Goal: Information Seeking & Learning: Learn about a topic

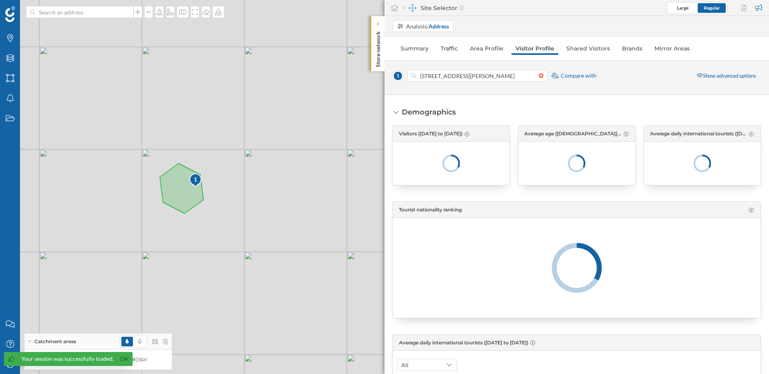
click at [8, 371] on span "Your session was successfully loaded. Ok" at bounding box center [66, 363] width 133 height 22
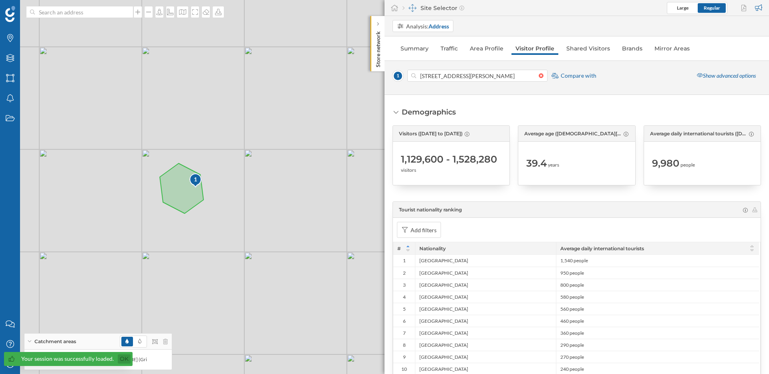
click at [121, 361] on link "Ok" at bounding box center [124, 359] width 13 height 9
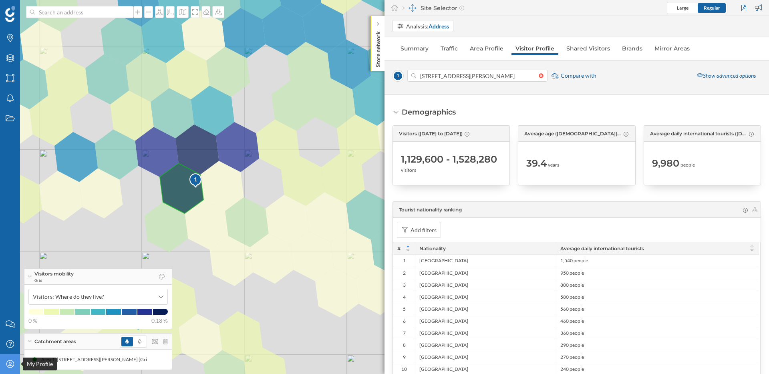
click at [18, 364] on div "My Profile" at bounding box center [10, 364] width 20 height 20
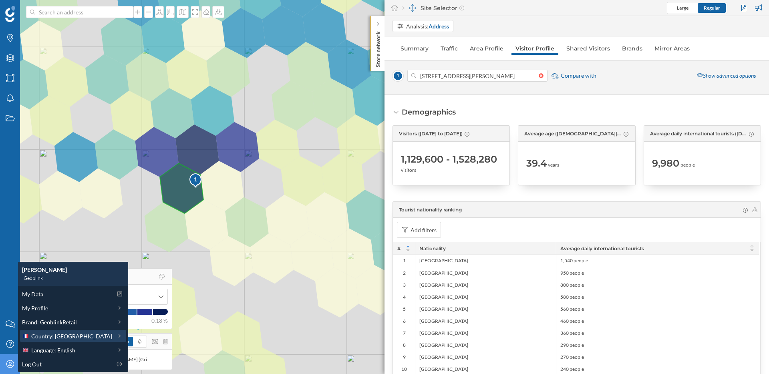
click at [61, 336] on span "Country: [GEOGRAPHIC_DATA]" at bounding box center [71, 336] width 81 height 8
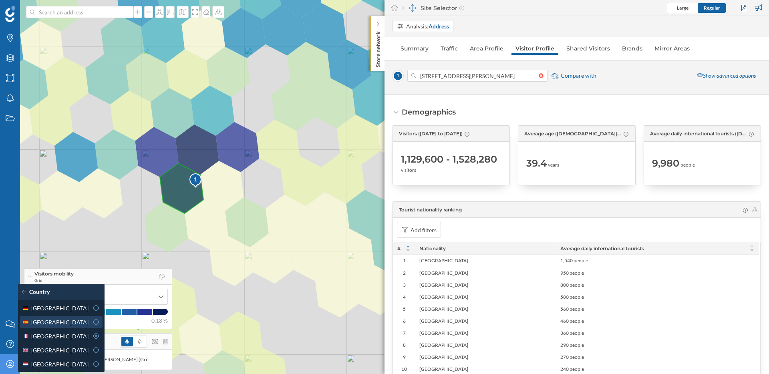
click at [69, 323] on div "[GEOGRAPHIC_DATA]" at bounding box center [55, 322] width 67 height 8
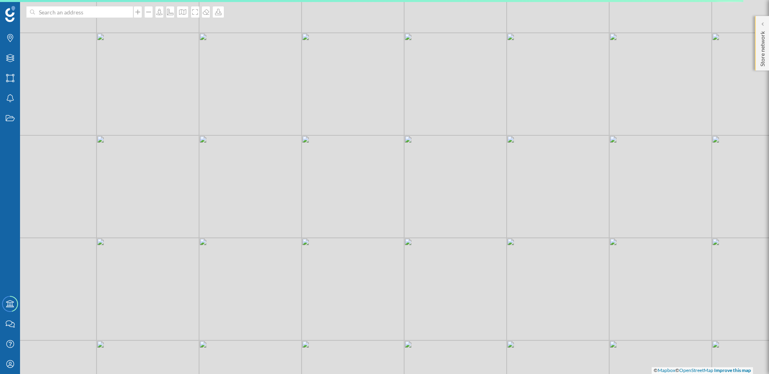
click at [761, 35] on p "Store network" at bounding box center [763, 47] width 8 height 38
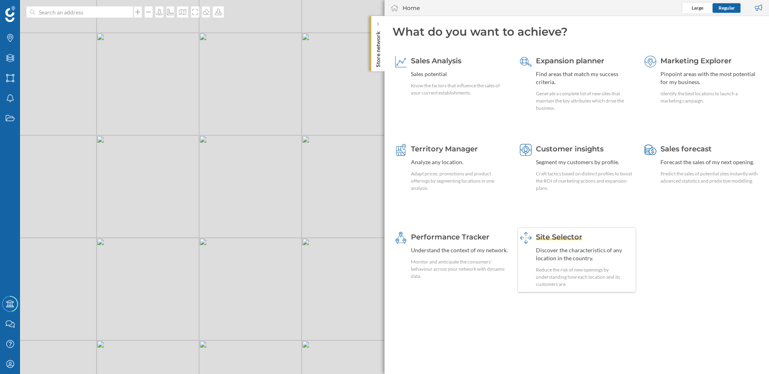
click at [569, 244] on div "Site Selector Discover the characteristics of any location in the country. Redu…" at bounding box center [585, 260] width 98 height 56
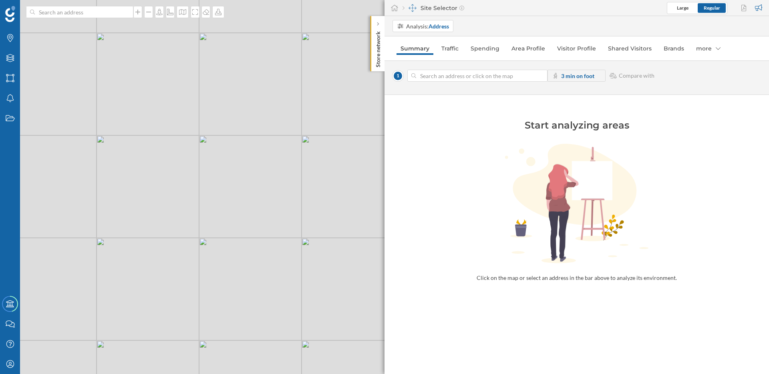
click at [490, 59] on div "Analysis: Address Summary Traffic Spending Area Profile Visitor Profile Shared …" at bounding box center [577, 195] width 385 height 358
click at [486, 52] on link "Spending" at bounding box center [485, 48] width 37 height 13
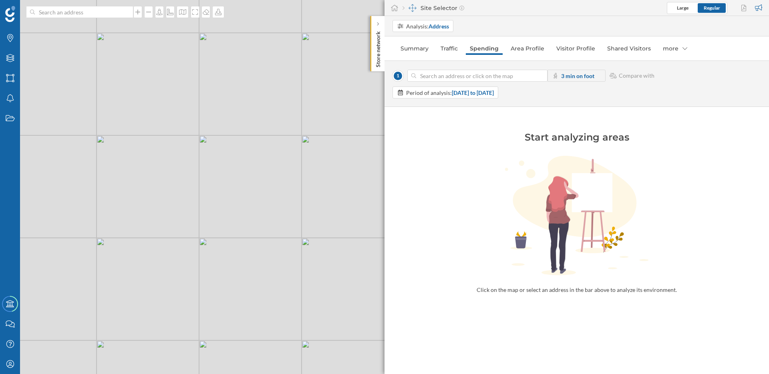
click at [305, 145] on div "© Mapbox © OpenStreetMap Improve this map" at bounding box center [384, 187] width 769 height 374
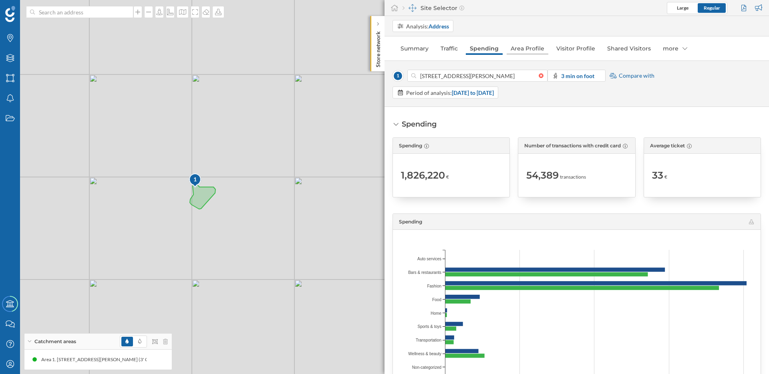
click at [534, 49] on link "Area Profile" at bounding box center [528, 48] width 42 height 13
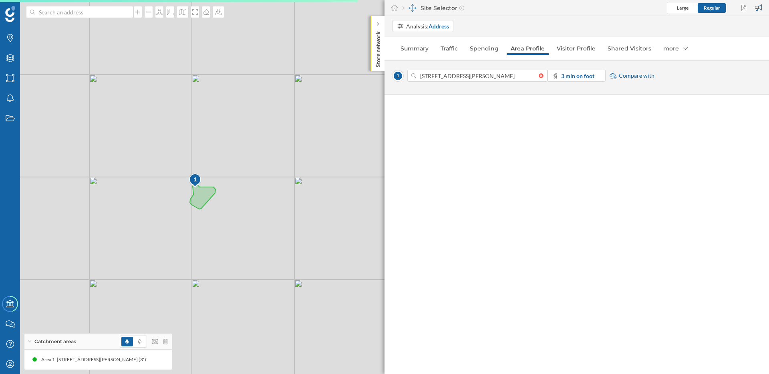
click at [378, 48] on p "Store network" at bounding box center [378, 47] width 8 height 39
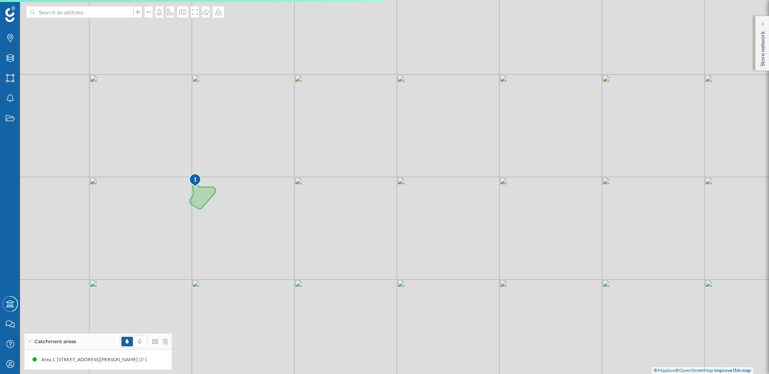
click at [765, 31] on p "Store network" at bounding box center [763, 47] width 8 height 38
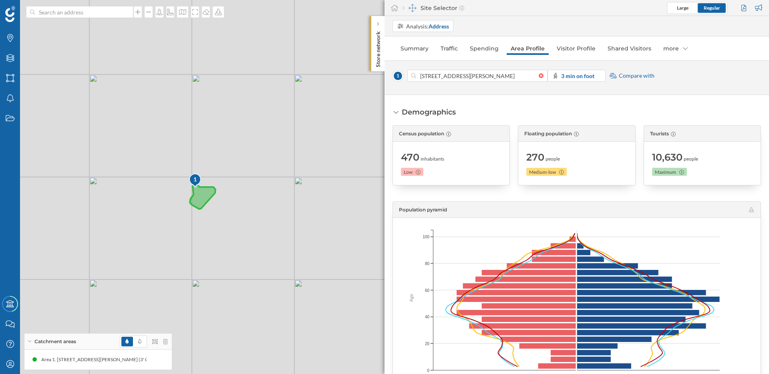
click at [200, 192] on icon at bounding box center [203, 197] width 26 height 26
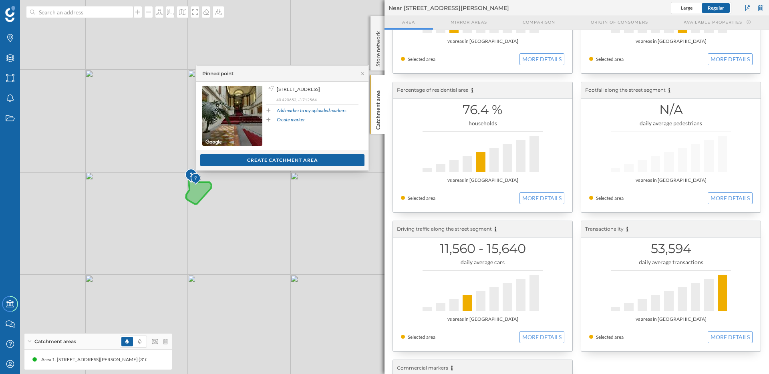
scroll to position [103, 0]
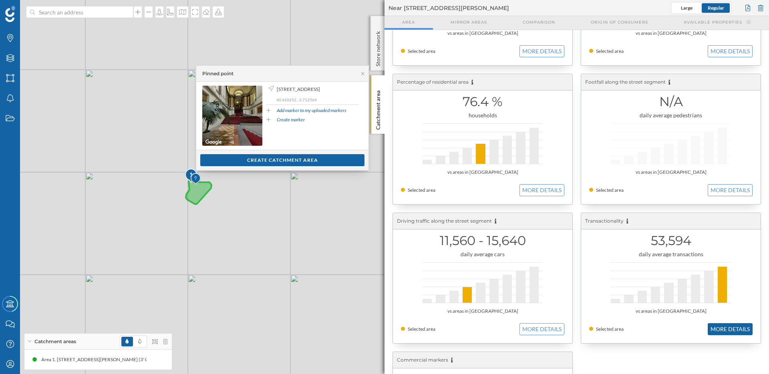
click at [724, 331] on button "MORE DETAILS" at bounding box center [730, 329] width 45 height 12
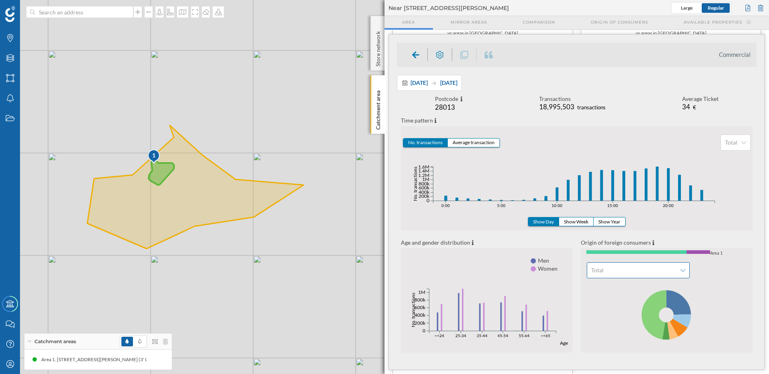
click at [673, 268] on span "Total" at bounding box center [633, 270] width 85 height 8
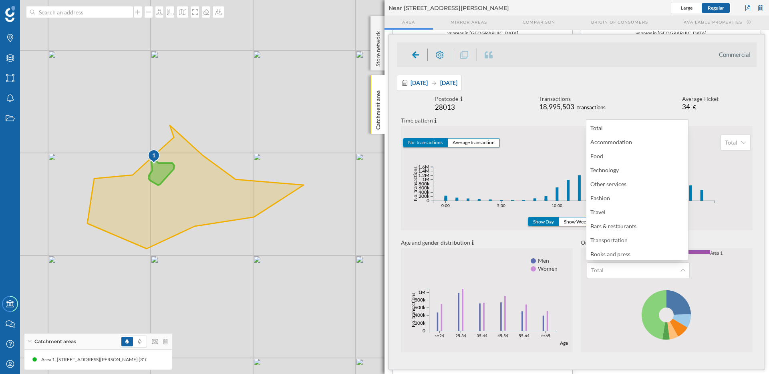
click at [739, 291] on icon at bounding box center [667, 315] width 172 height 75
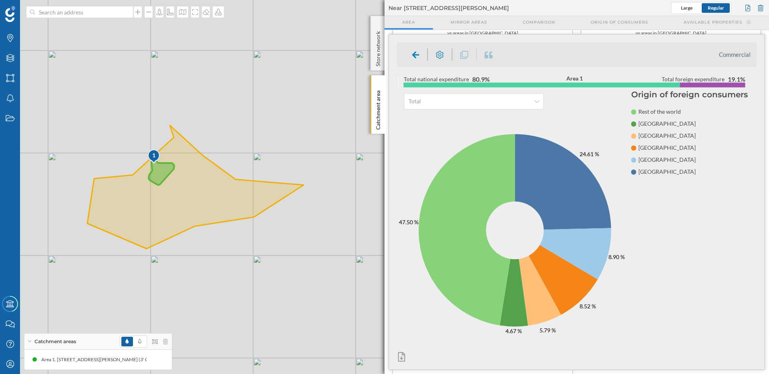
click at [414, 61] on ul "Commercial" at bounding box center [577, 54] width 360 height 24
click at [417, 55] on icon at bounding box center [415, 55] width 7 height 8
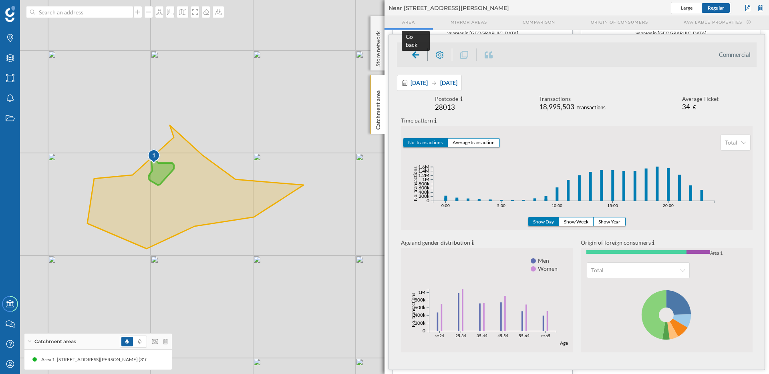
click at [415, 55] on icon at bounding box center [415, 54] width 7 height 7
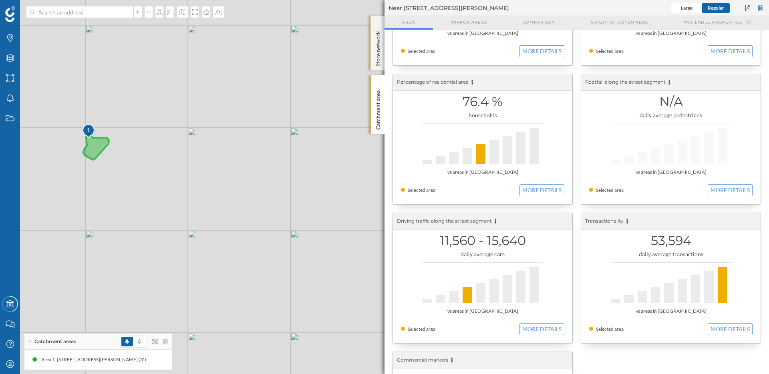
click at [382, 46] on p "Store network" at bounding box center [378, 47] width 8 height 38
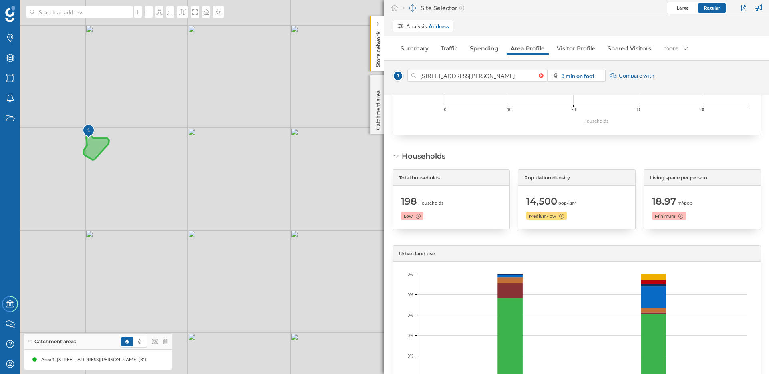
scroll to position [1018, 0]
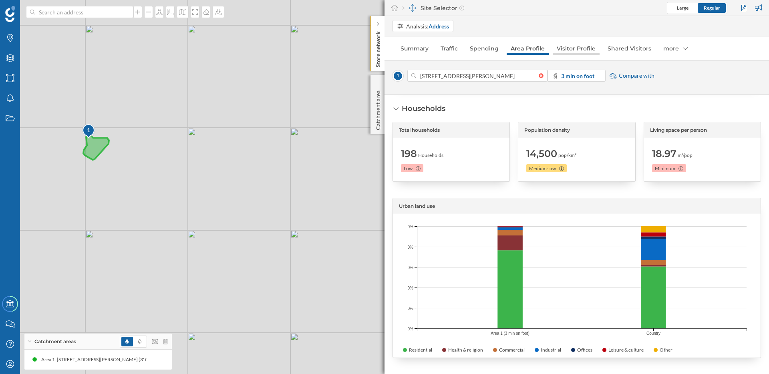
click at [576, 43] on link "Visitor Profile" at bounding box center [576, 48] width 47 height 13
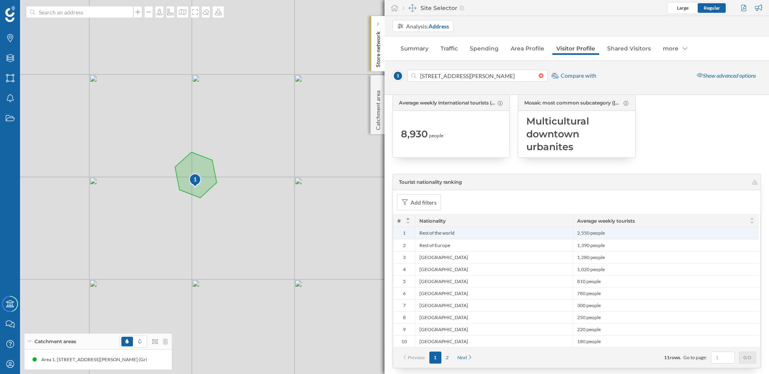
scroll to position [144, 0]
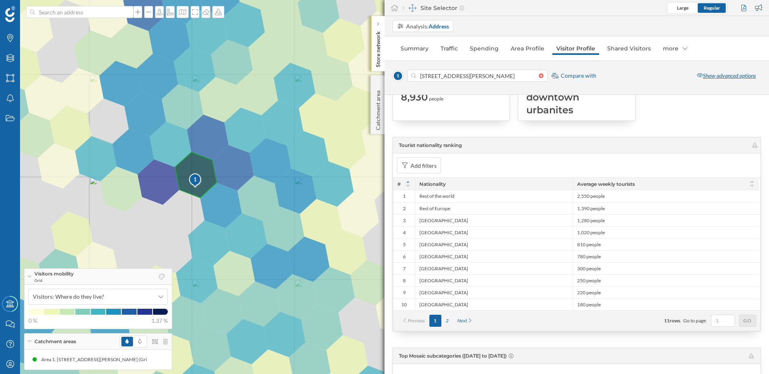
click at [726, 72] on div "Show advanced options" at bounding box center [726, 76] width 69 height 12
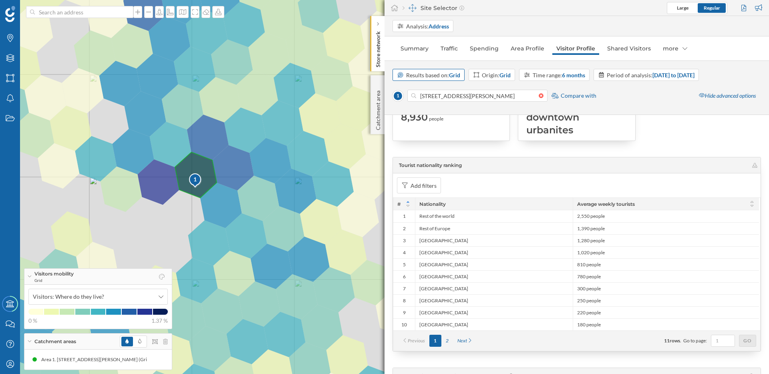
click at [433, 71] on div "Results based on: Grid" at bounding box center [433, 75] width 54 height 8
click at [425, 136] on div "Postcode" at bounding box center [428, 135] width 63 height 8
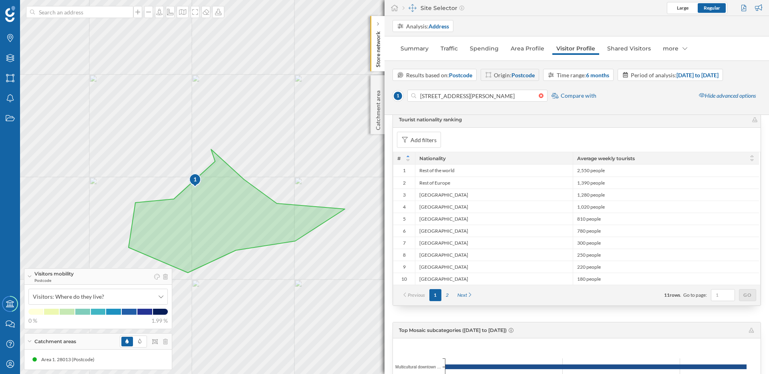
scroll to position [179, 0]
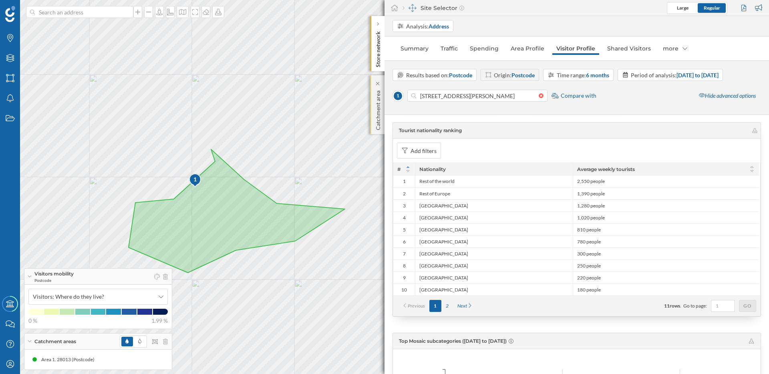
click at [379, 108] on p "Catchment area" at bounding box center [378, 108] width 8 height 43
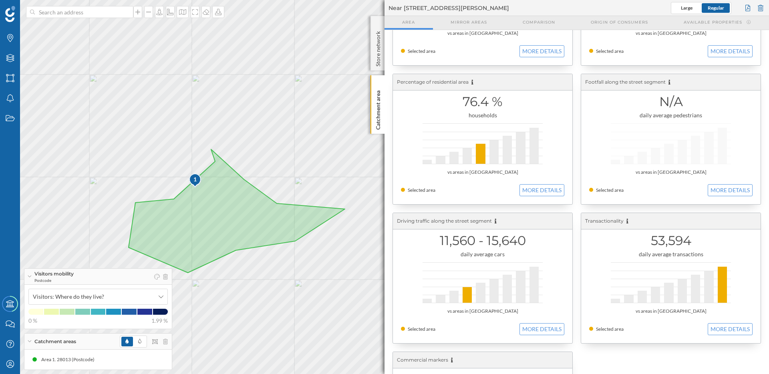
scroll to position [220, 0]
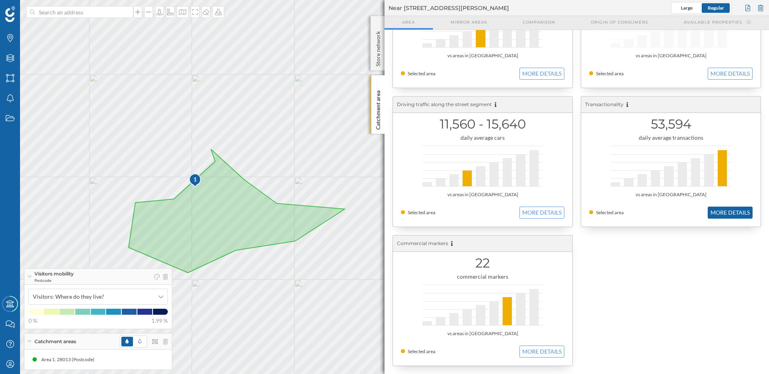
click at [728, 215] on button "MORE DETAILS" at bounding box center [730, 213] width 45 height 12
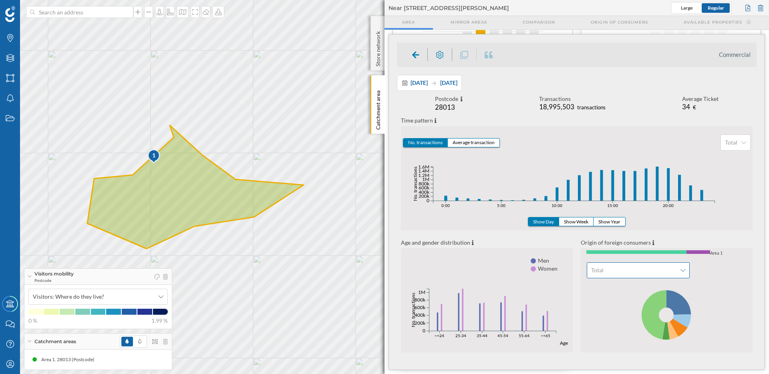
click at [667, 270] on span "Total" at bounding box center [633, 270] width 85 height 8
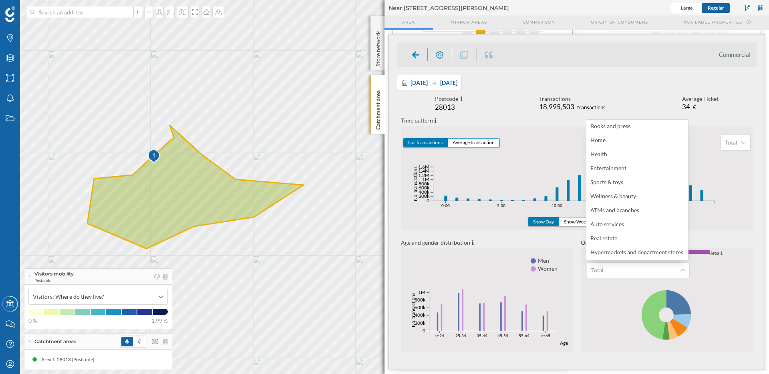
scroll to position [0, 0]
click at [726, 290] on icon at bounding box center [667, 315] width 172 height 75
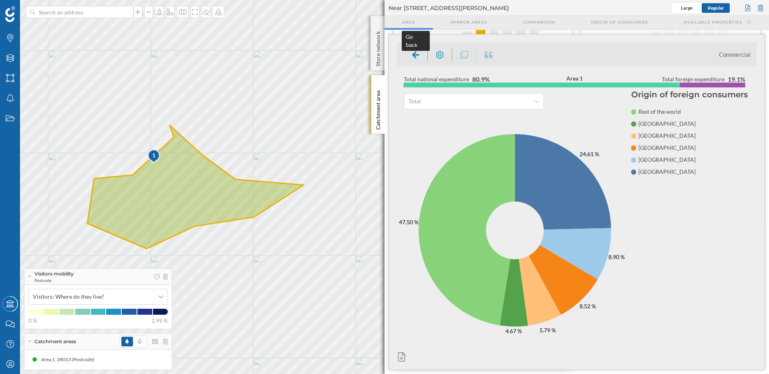
click at [422, 58] on div at bounding box center [416, 54] width 24 height 12
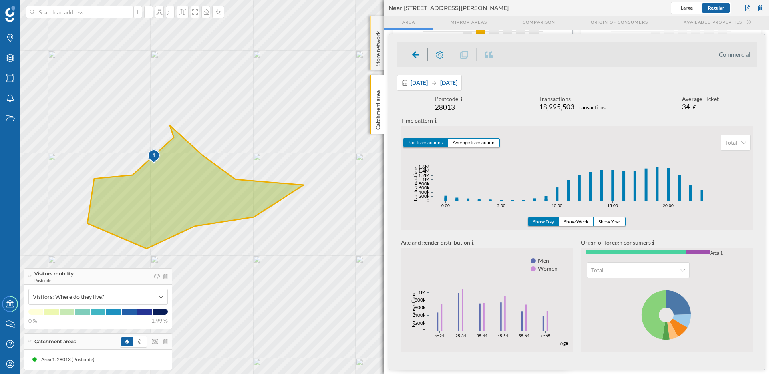
click at [377, 45] on p "Store network" at bounding box center [378, 47] width 8 height 38
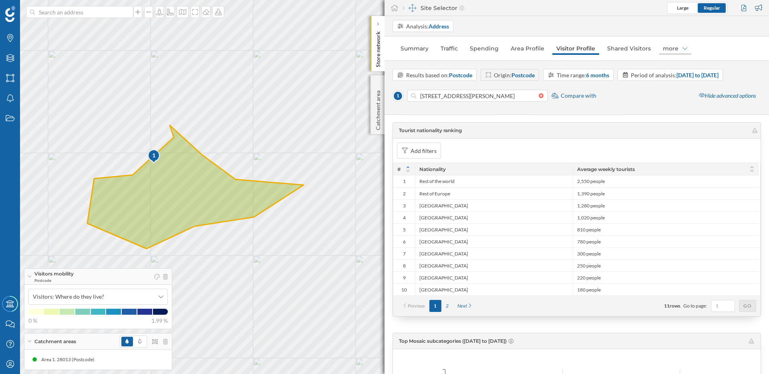
click at [671, 52] on div "more" at bounding box center [675, 48] width 32 height 13
click at [511, 39] on div "Analysis: Address Summary Traffic Spending Area Profile Visitor Profile Shared …" at bounding box center [577, 195] width 385 height 358
click at [525, 54] on link "Area Profile" at bounding box center [528, 48] width 42 height 13
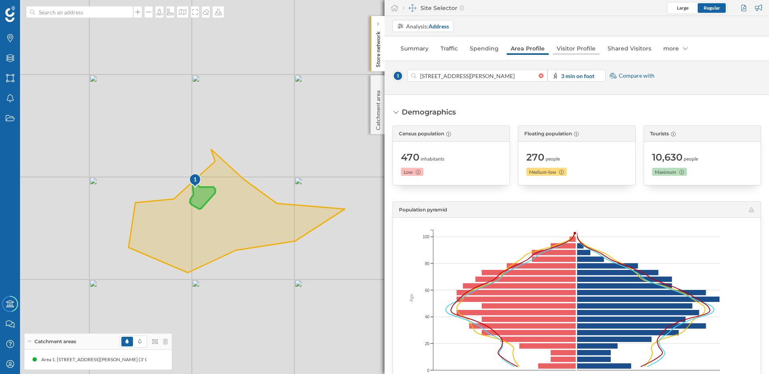
click at [585, 48] on link "Visitor Profile" at bounding box center [576, 48] width 47 height 13
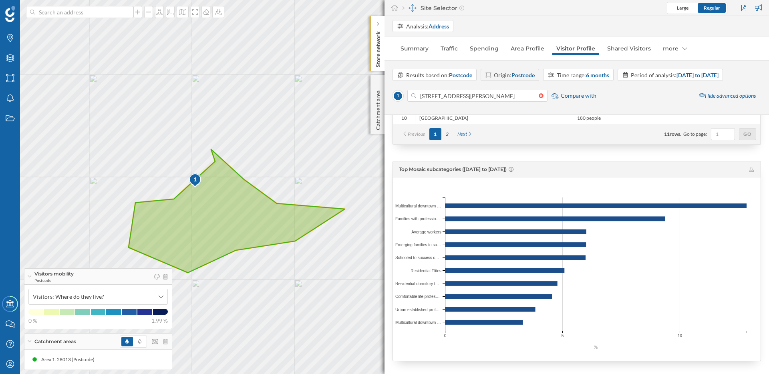
scroll to position [358, 0]
